Goal: Information Seeking & Learning: Learn about a topic

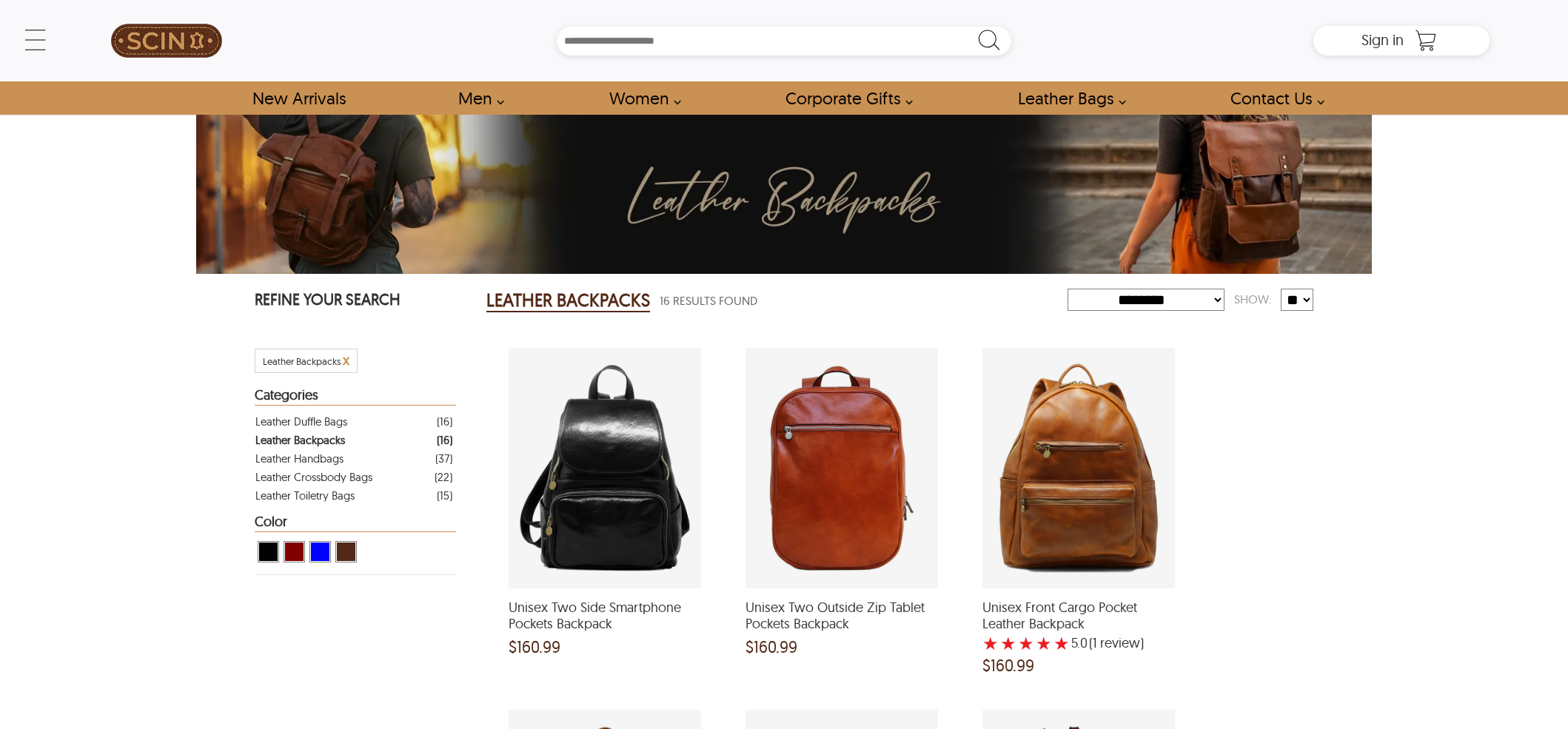
select select "********"
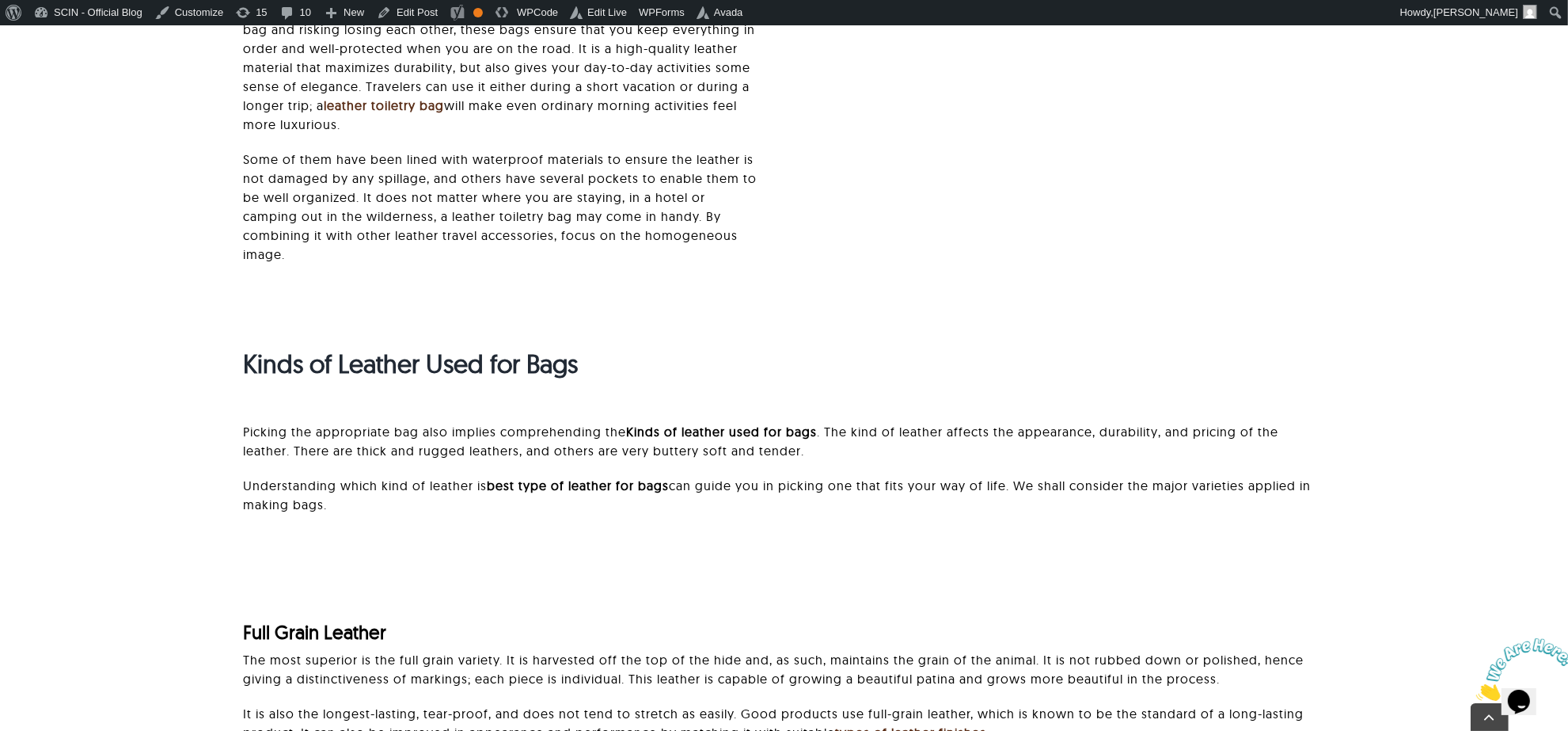
scroll to position [3872, 0]
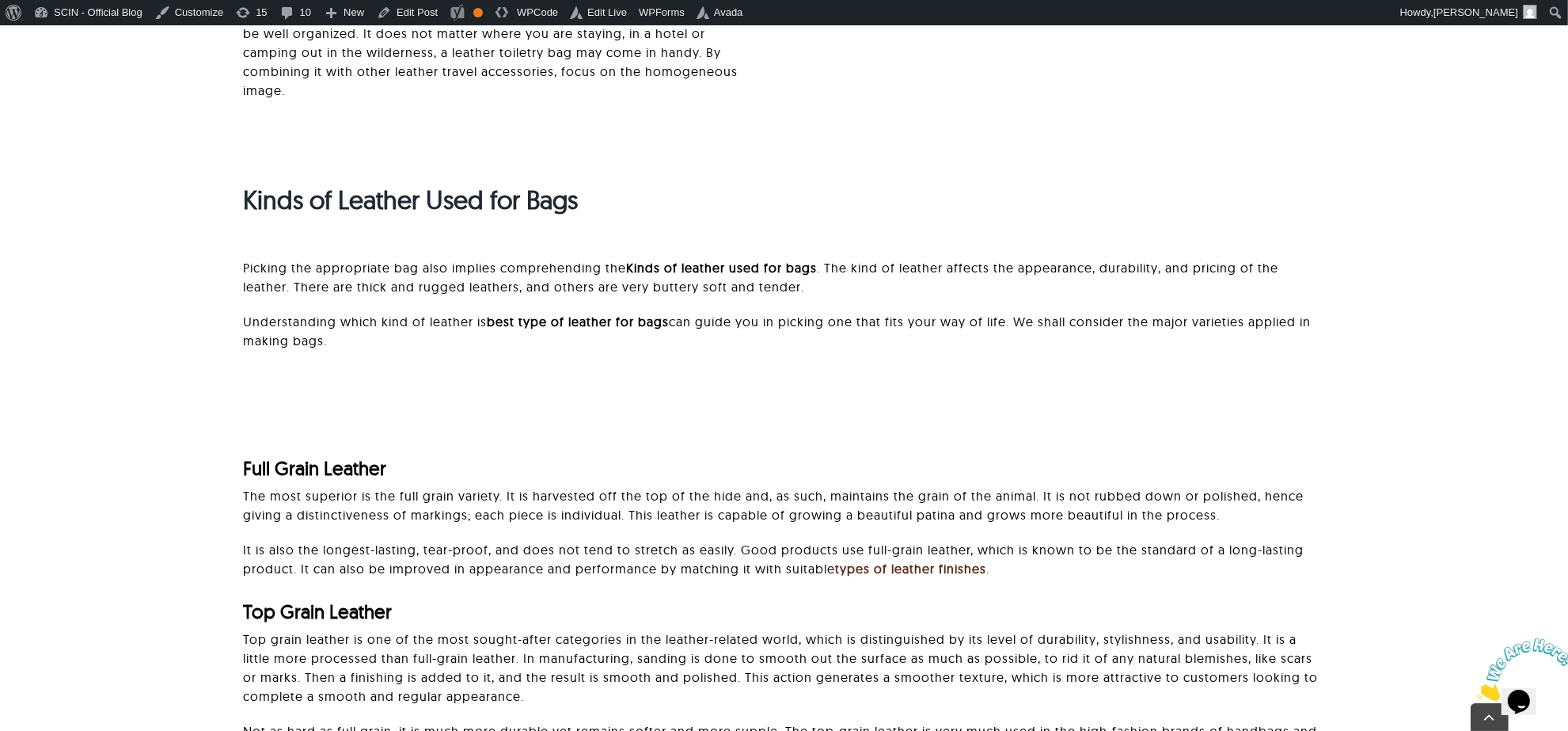
click at [433, 440] on div "Full Grain Leather" at bounding box center [784, 468] width 1081 height 61
drag, startPoint x: 432, startPoint y: 406, endPoint x: 465, endPoint y: 456, distance: 59.9
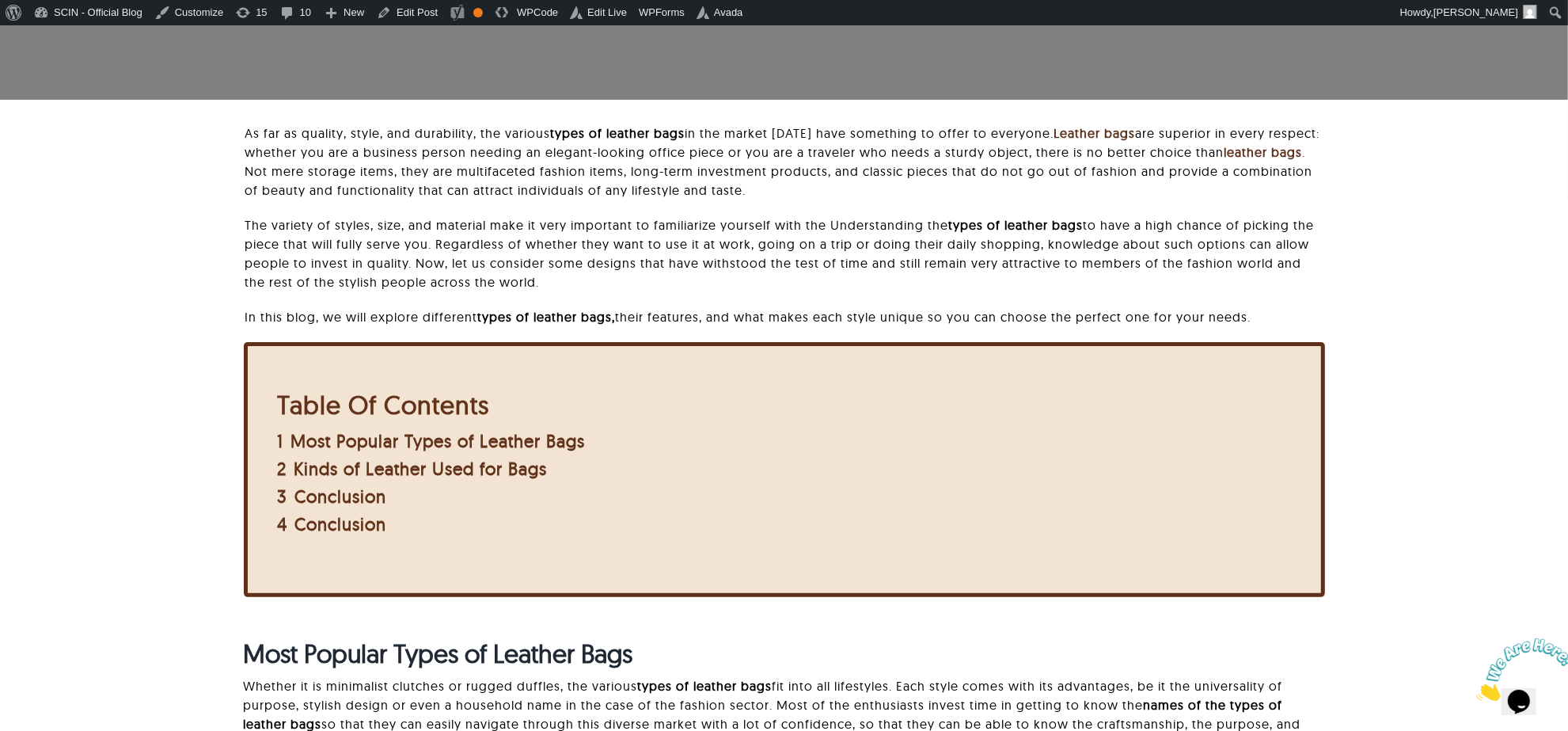
scroll to position [301, 0]
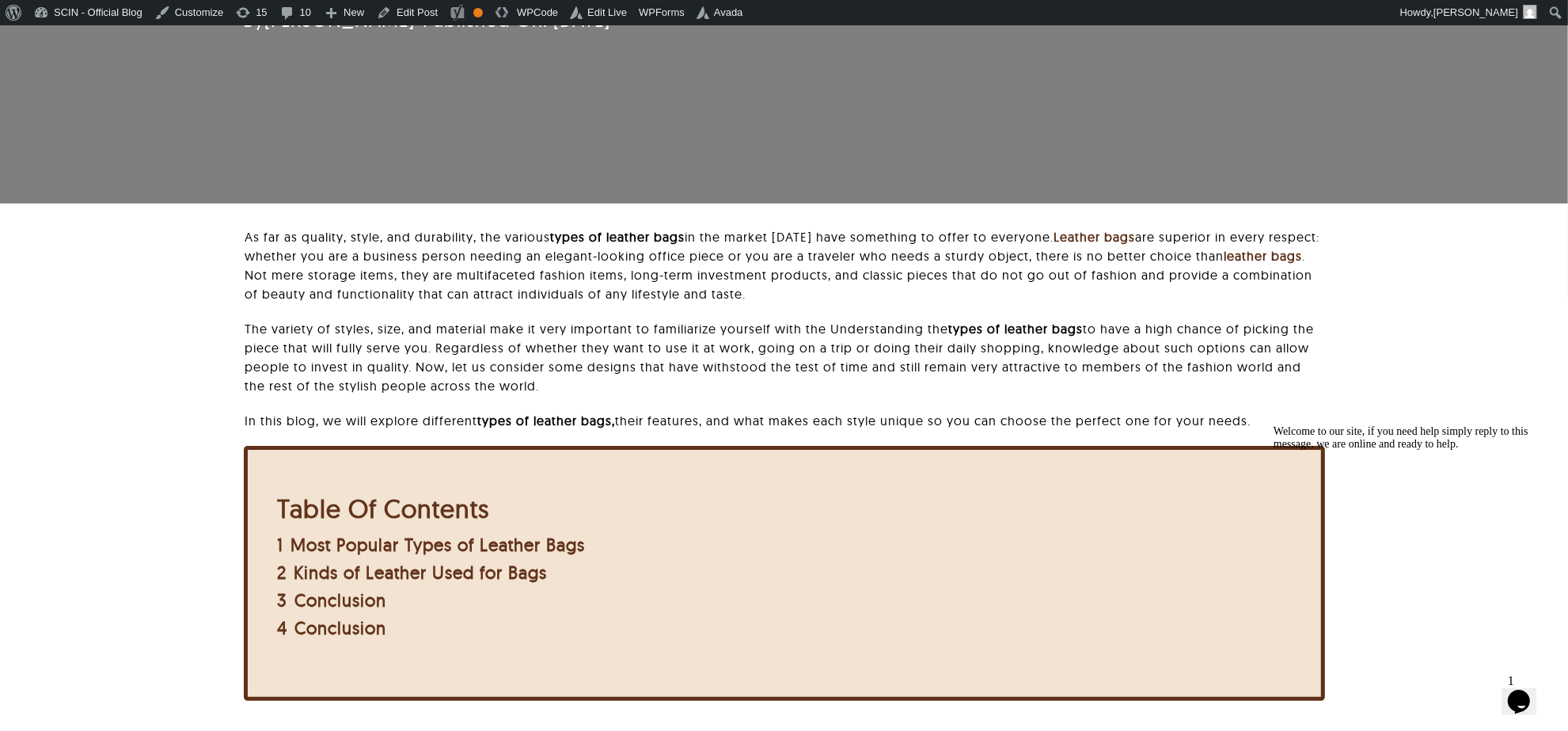
click at [275, 280] on p "As far as quality, style, and durability, the various types of leather bags in …" at bounding box center [784, 264] width 1079 height 76
